Goal: Task Accomplishment & Management: Complete application form

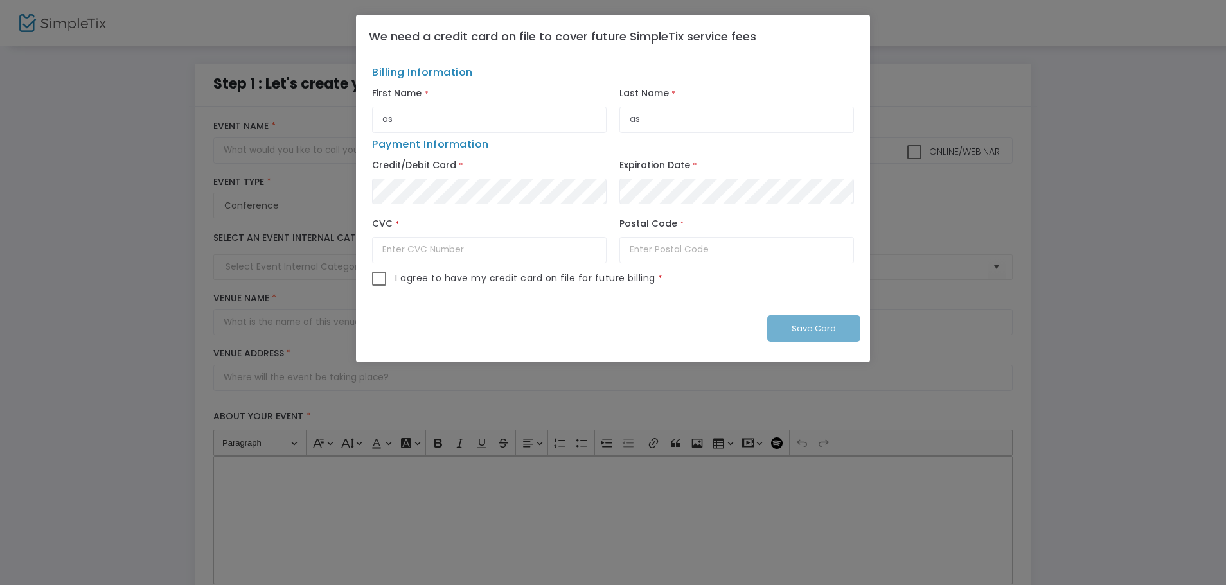
click at [384, 276] on span at bounding box center [379, 279] width 14 height 14
click at [379, 286] on input "checkbox" at bounding box center [378, 286] width 1 height 1
checkbox input "true"
click at [492, 134] on div "Payment Information Credit/Debit Card * Expiration Date * CVC * Postal Code *" at bounding box center [613, 202] width 495 height 139
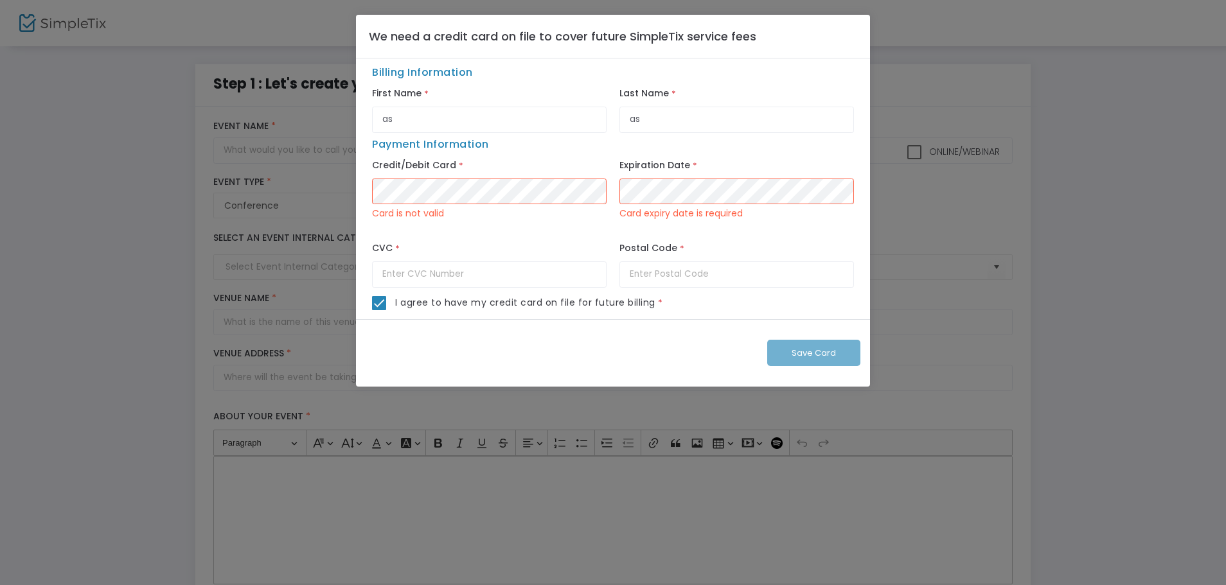
drag, startPoint x: 818, startPoint y: 358, endPoint x: 885, endPoint y: 289, distance: 96.3
click at [818, 358] on div "Save Card" at bounding box center [613, 353] width 514 height 68
click at [983, 213] on ngb-modal-window "We need a credit card on file to cover future SimpleTix service fees Billing In…" at bounding box center [613, 292] width 1226 height 585
